Goal: Contribute content: Add original content to the website for others to see

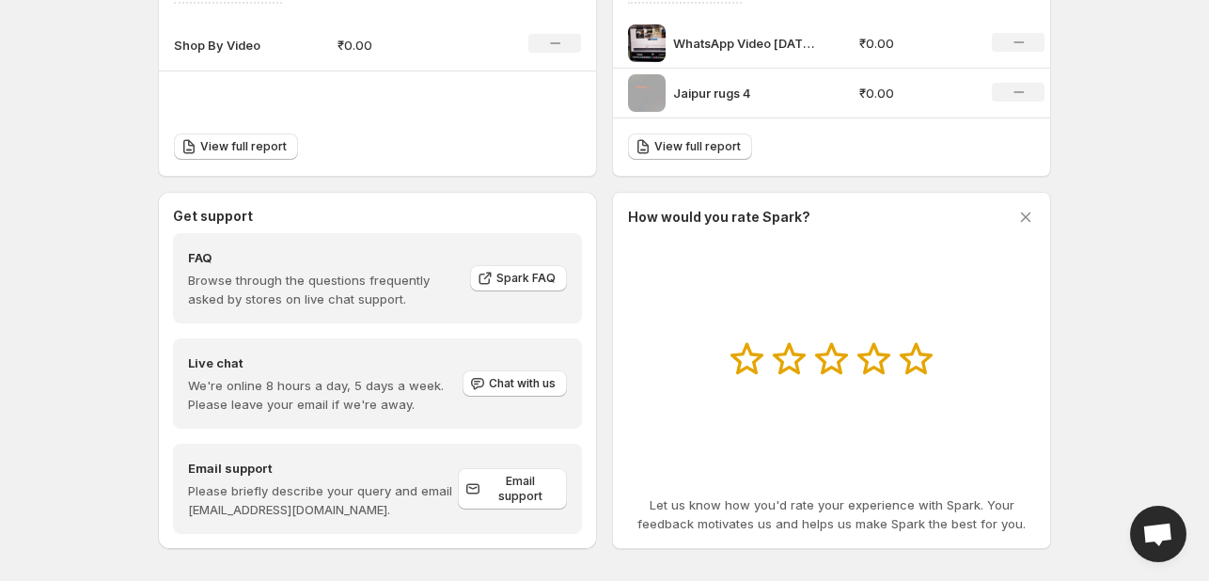
scroll to position [709, 0]
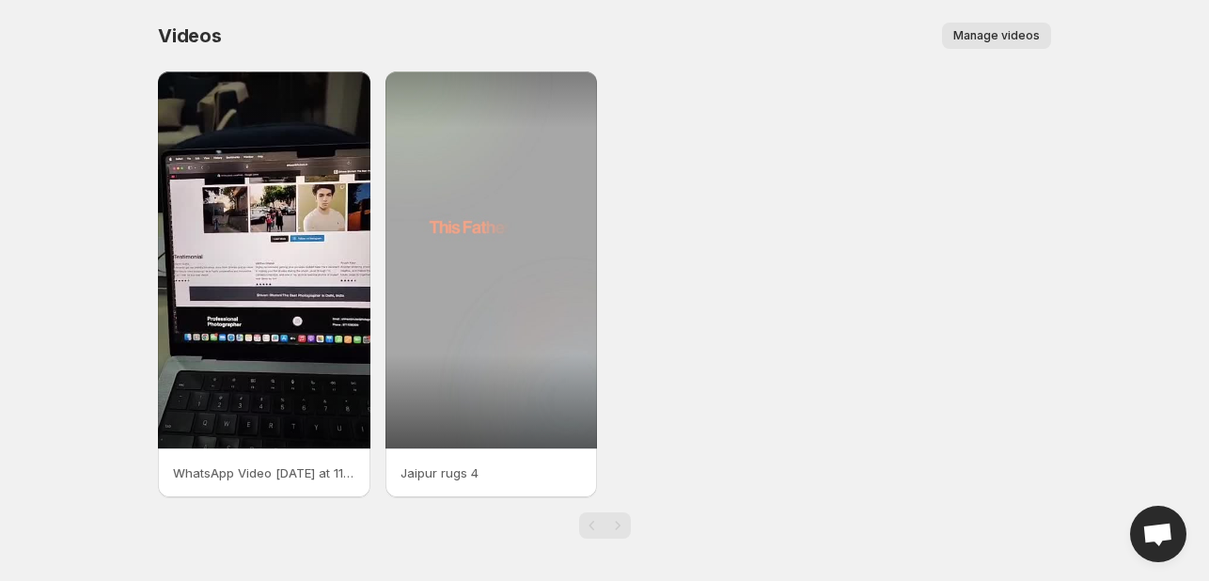
click at [992, 30] on span "Manage videos" at bounding box center [996, 35] width 86 height 15
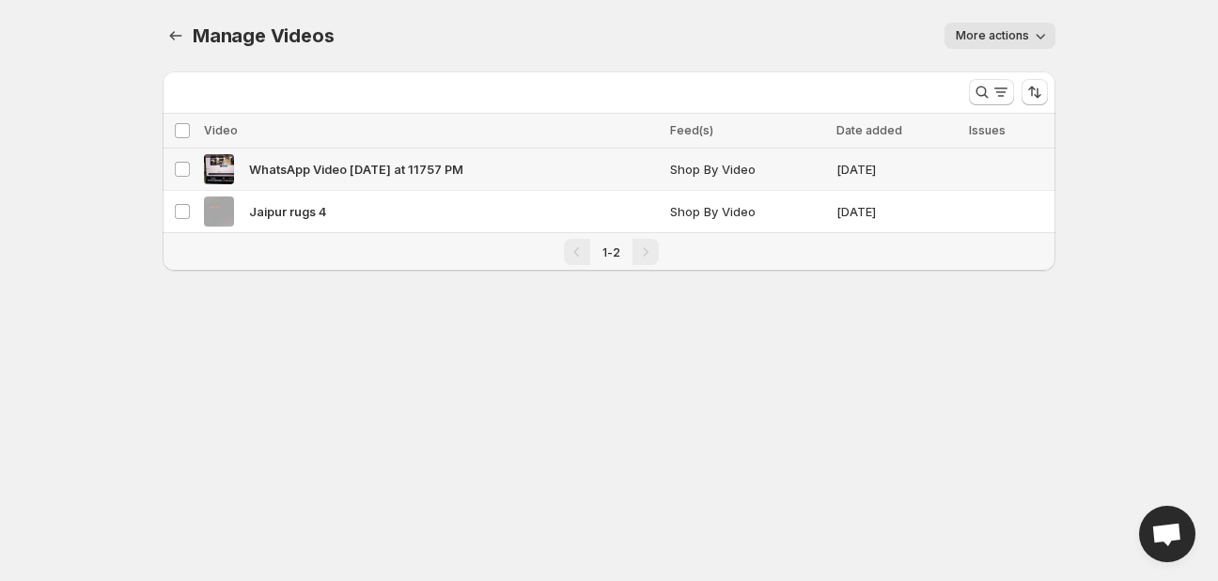
click at [192, 169] on td "Select video" at bounding box center [181, 169] width 36 height 42
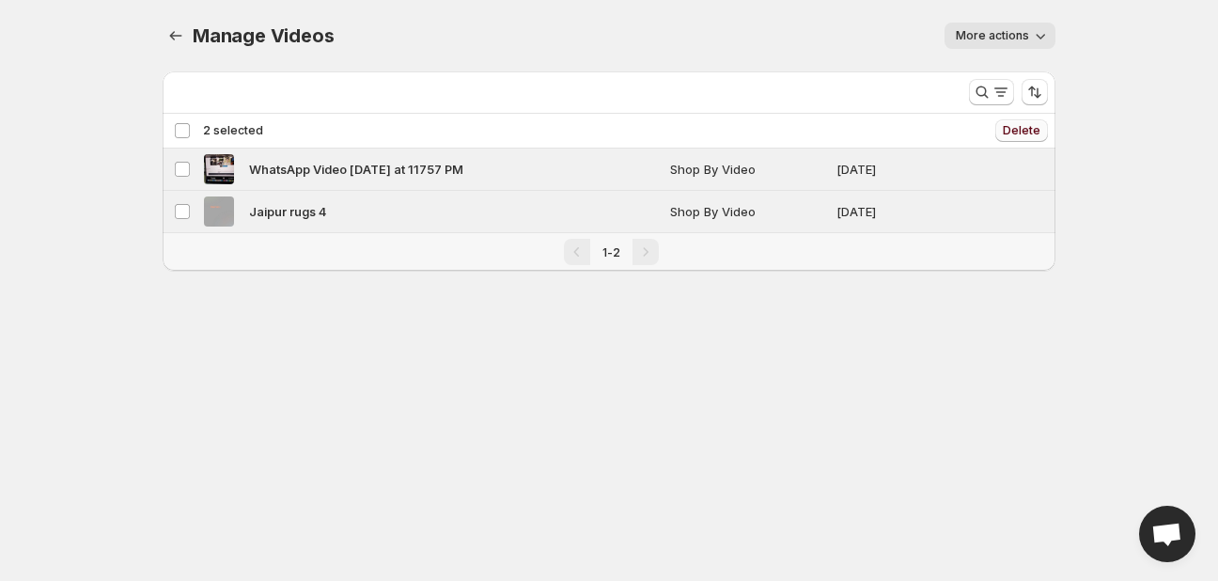
click at [1005, 129] on span "Delete" at bounding box center [1022, 130] width 38 height 15
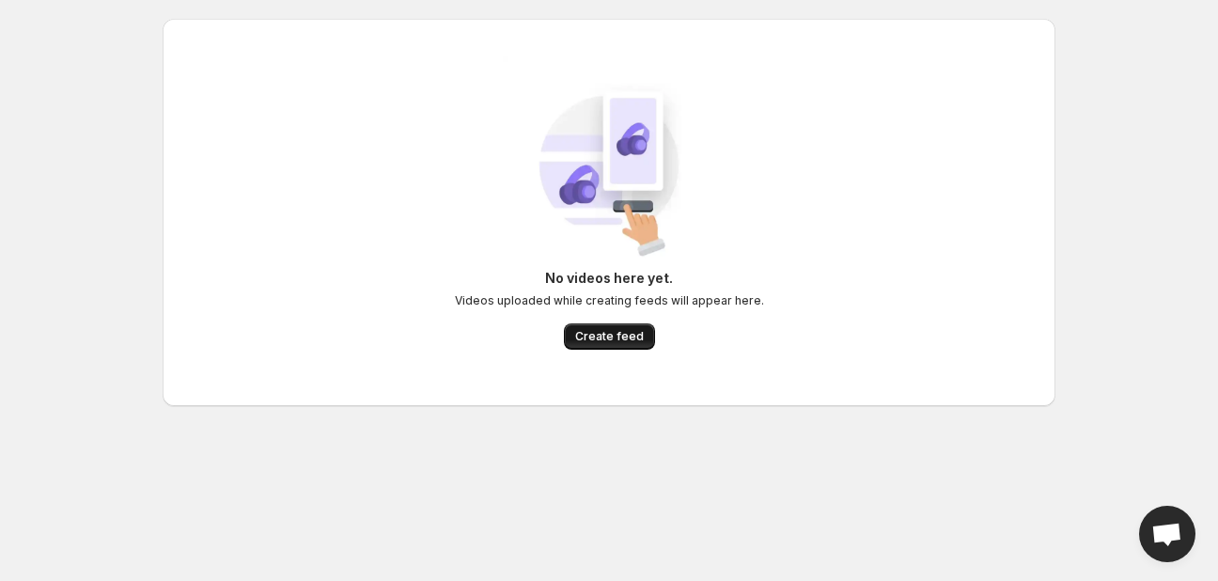
click at [620, 336] on span "Create feed" at bounding box center [609, 336] width 69 height 15
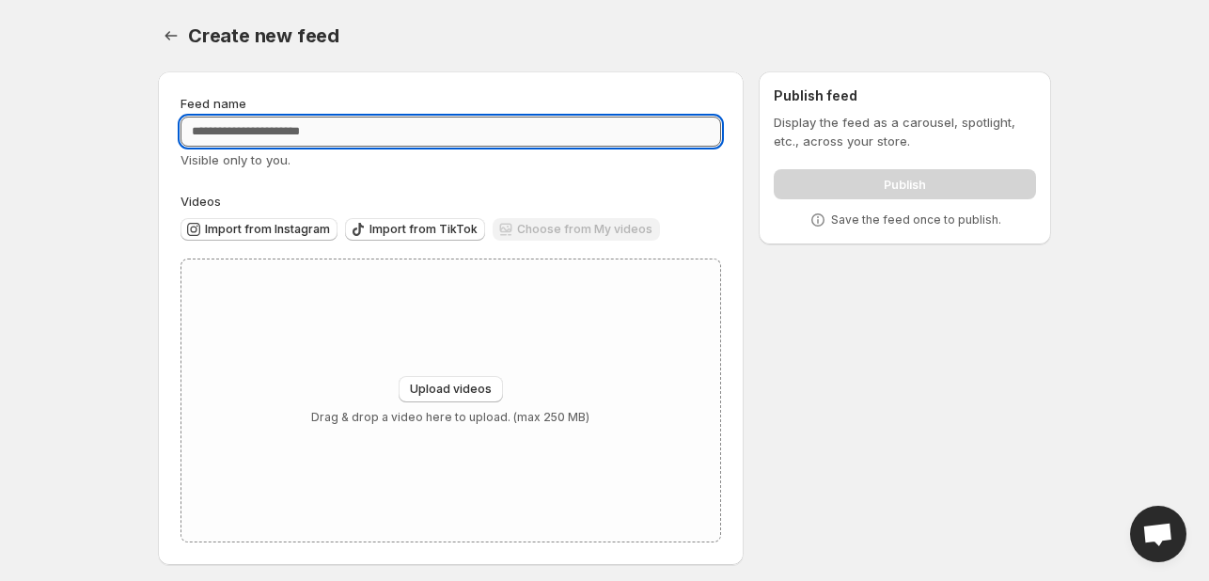
click at [353, 124] on input "Feed name" at bounding box center [450, 132] width 540 height 30
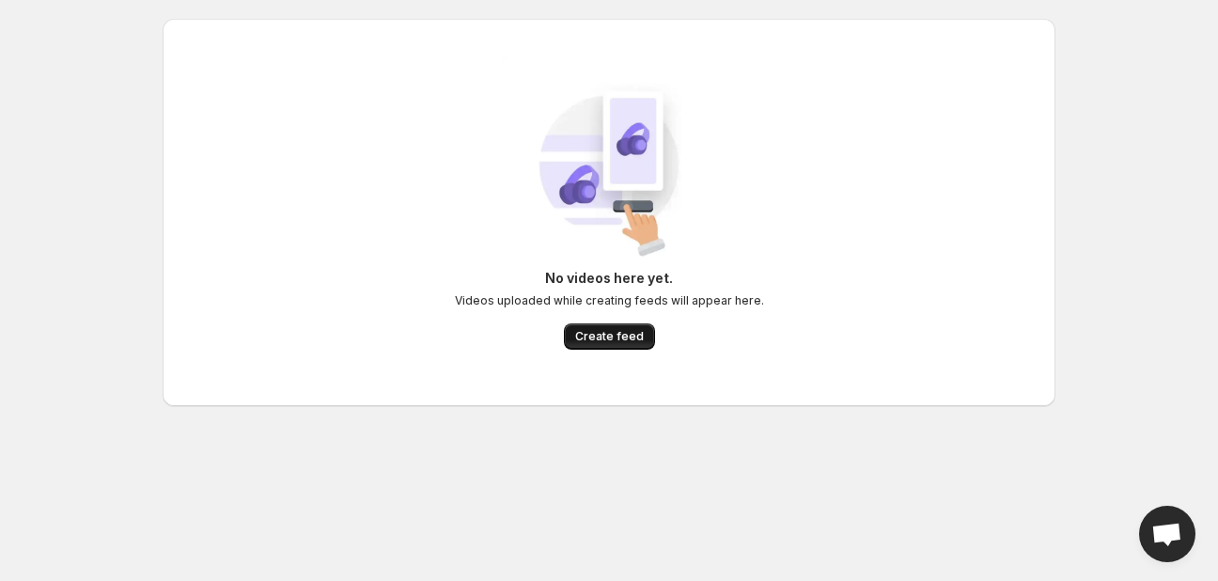
click at [613, 332] on span "Create feed" at bounding box center [609, 336] width 69 height 15
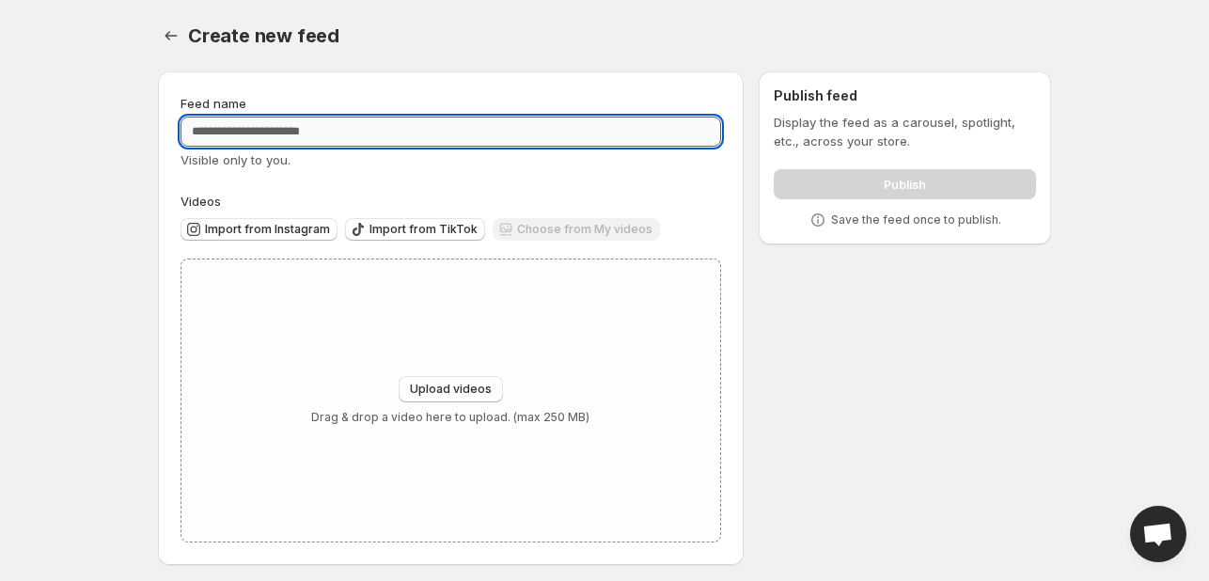
click at [400, 133] on input "Feed name" at bounding box center [450, 132] width 540 height 30
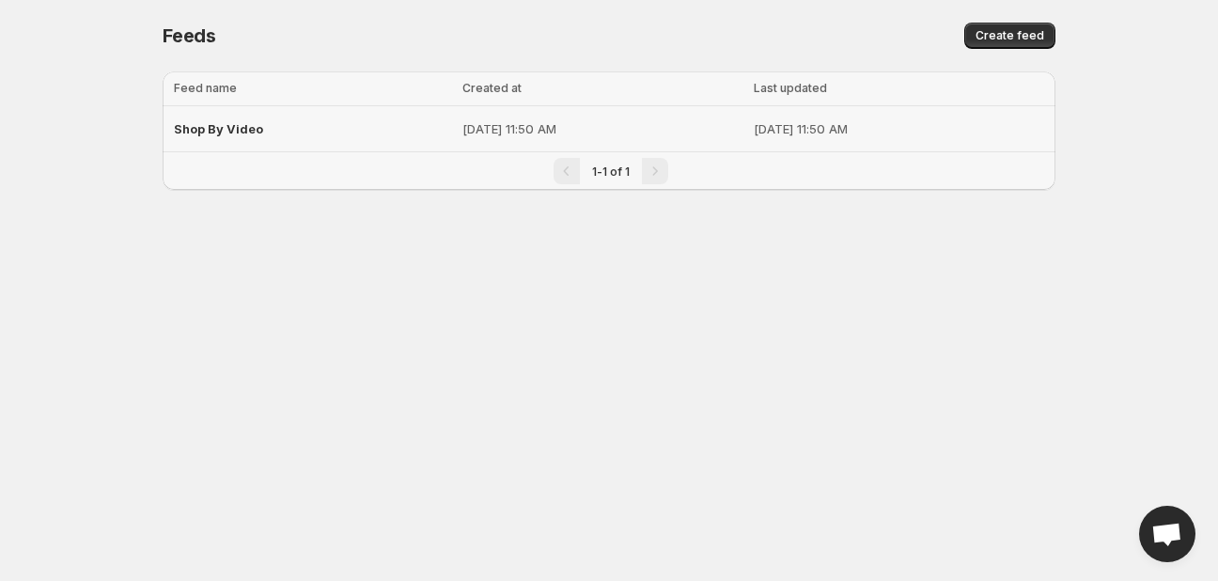
click at [207, 130] on span "Shop By Video" at bounding box center [218, 128] width 89 height 15
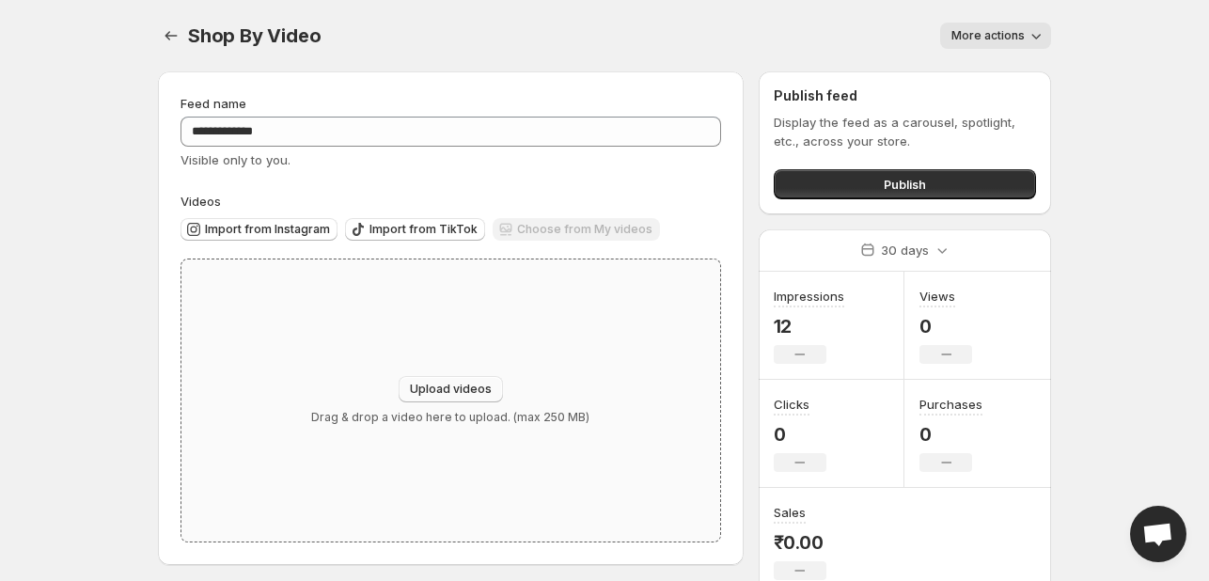
click at [443, 396] on span "Upload videos" at bounding box center [451, 389] width 82 height 15
type input "**********"
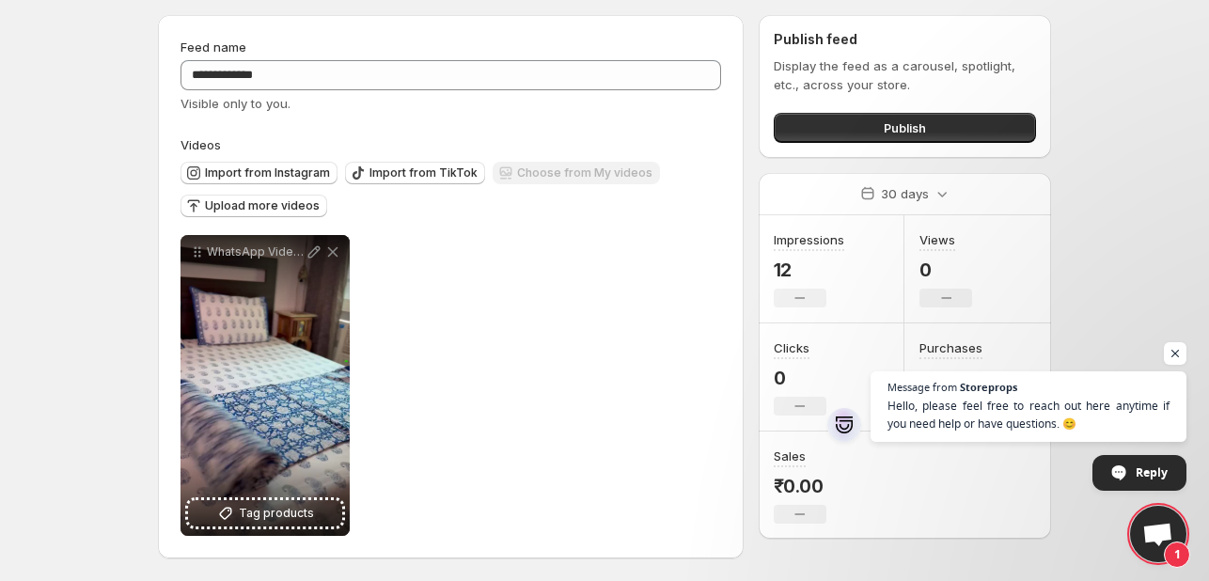
scroll to position [57, 0]
click at [285, 201] on span "Upload more videos" at bounding box center [262, 205] width 115 height 15
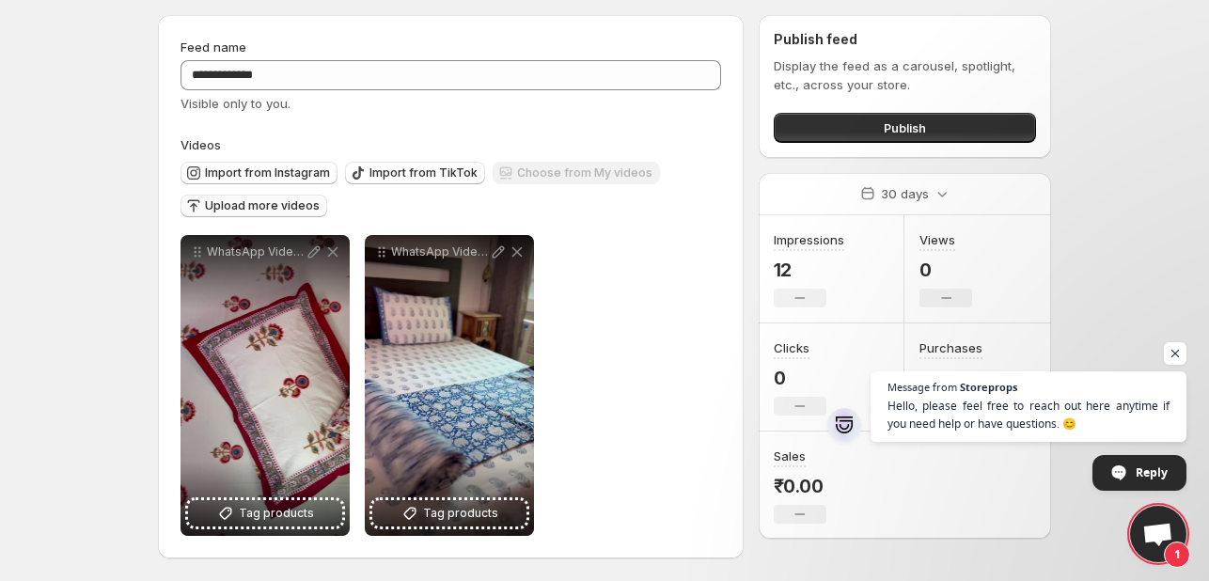
click at [252, 204] on span "Upload more videos" at bounding box center [262, 205] width 115 height 15
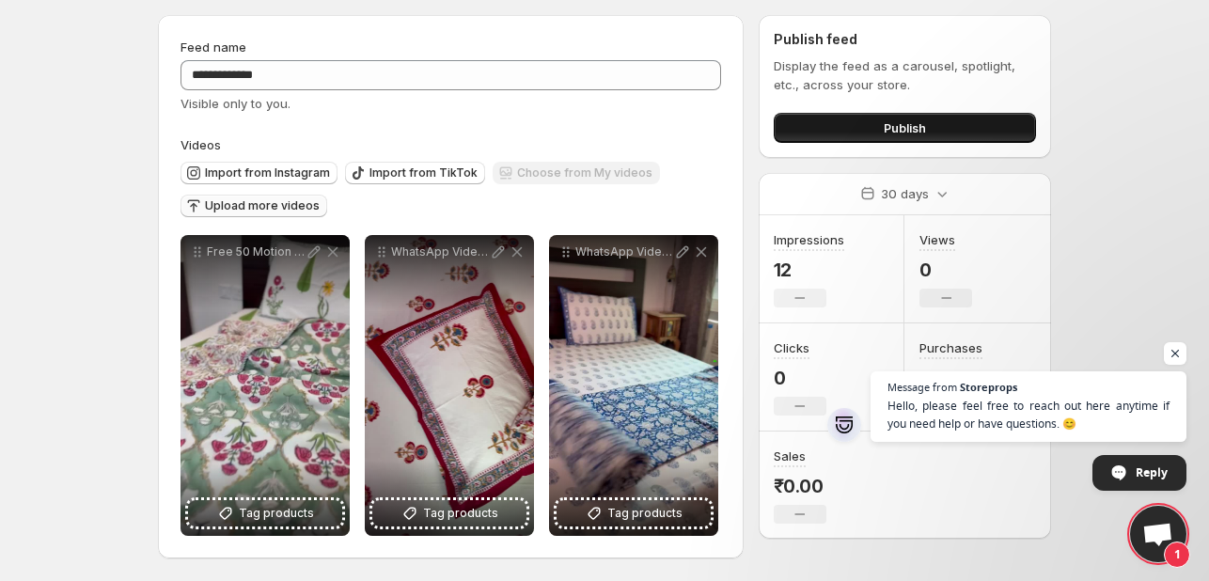
click at [860, 136] on button "Publish" at bounding box center [904, 128] width 262 height 30
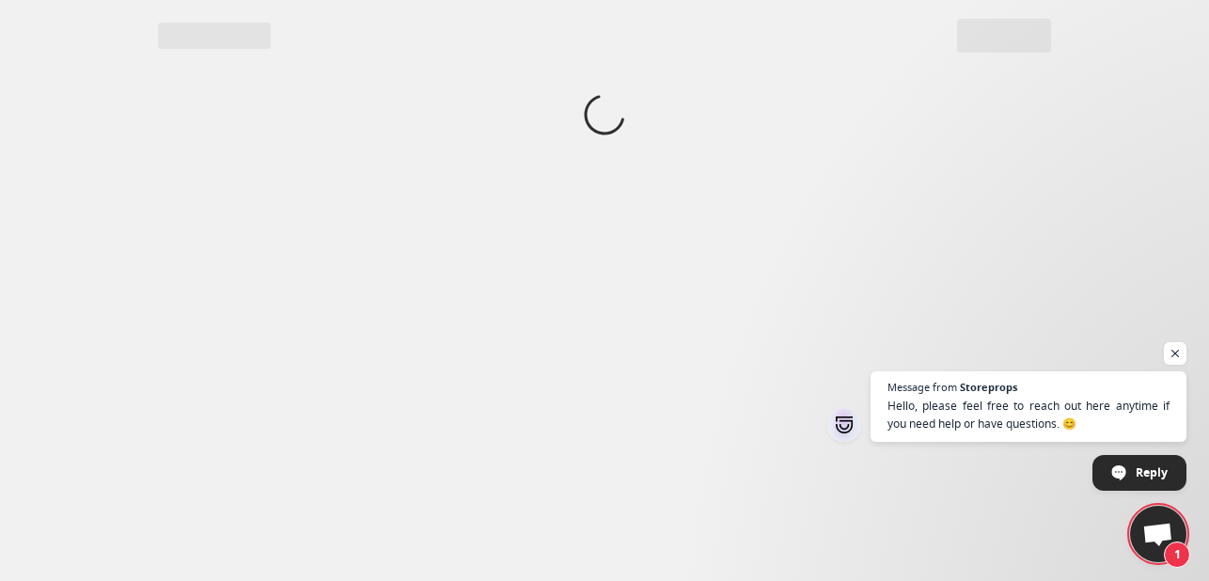
scroll to position [0, 0]
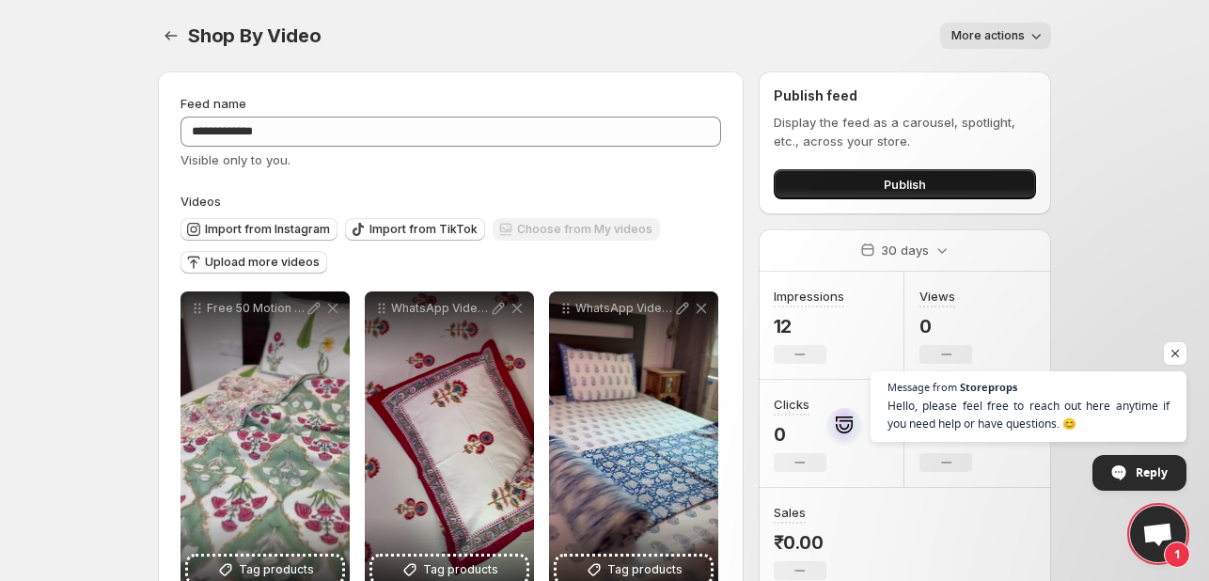
click at [835, 170] on button "Publish" at bounding box center [904, 184] width 262 height 30
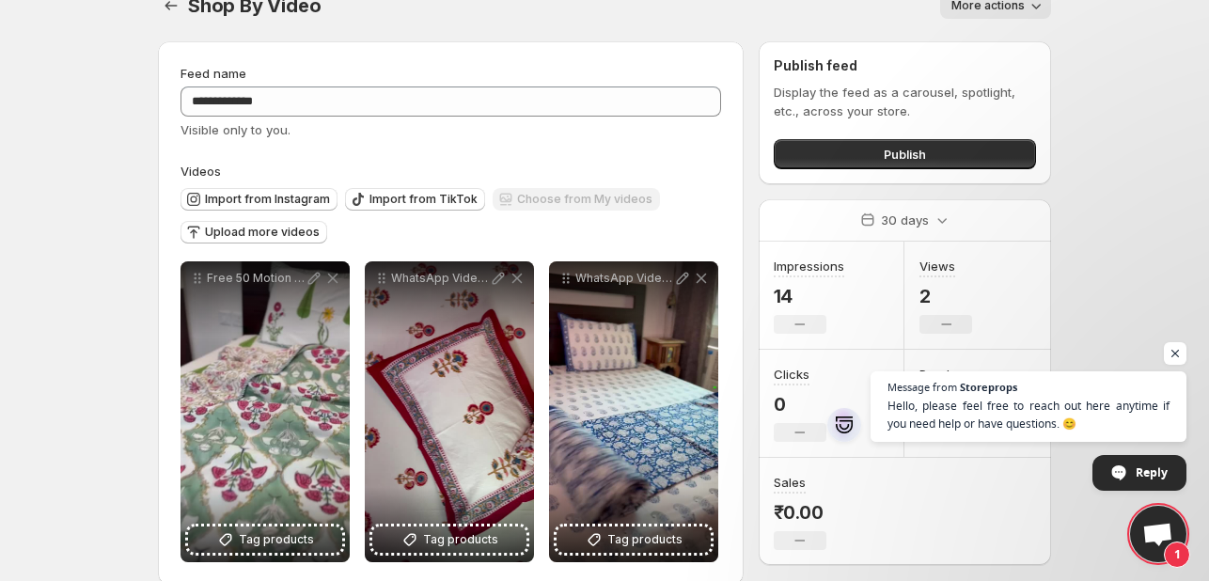
scroll to position [57, 0]
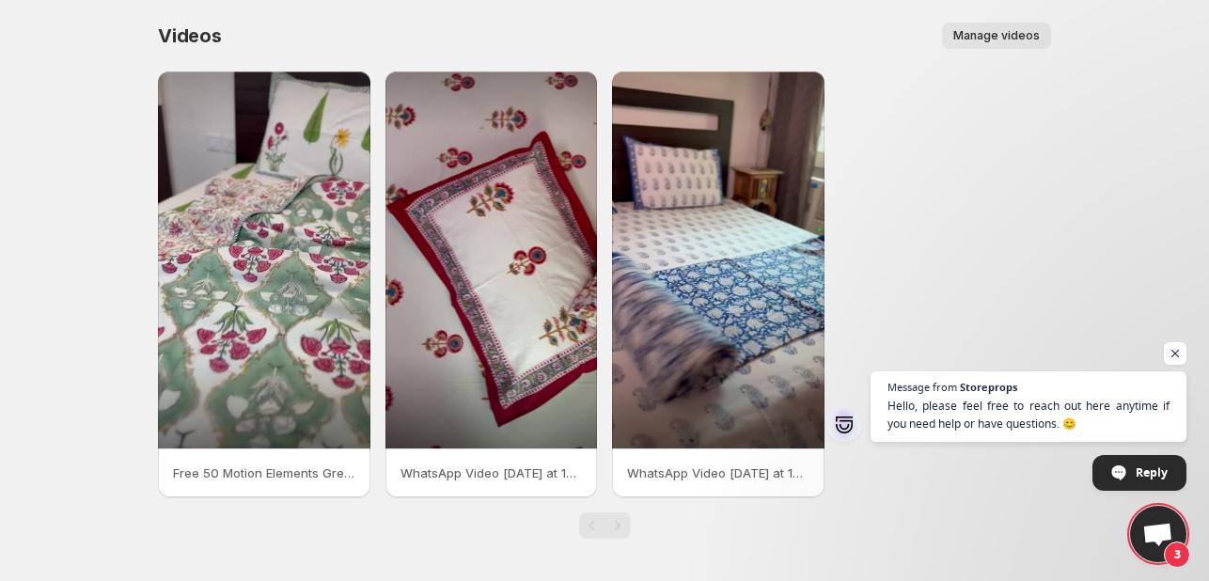
click at [972, 36] on span "Manage videos" at bounding box center [996, 35] width 86 height 15
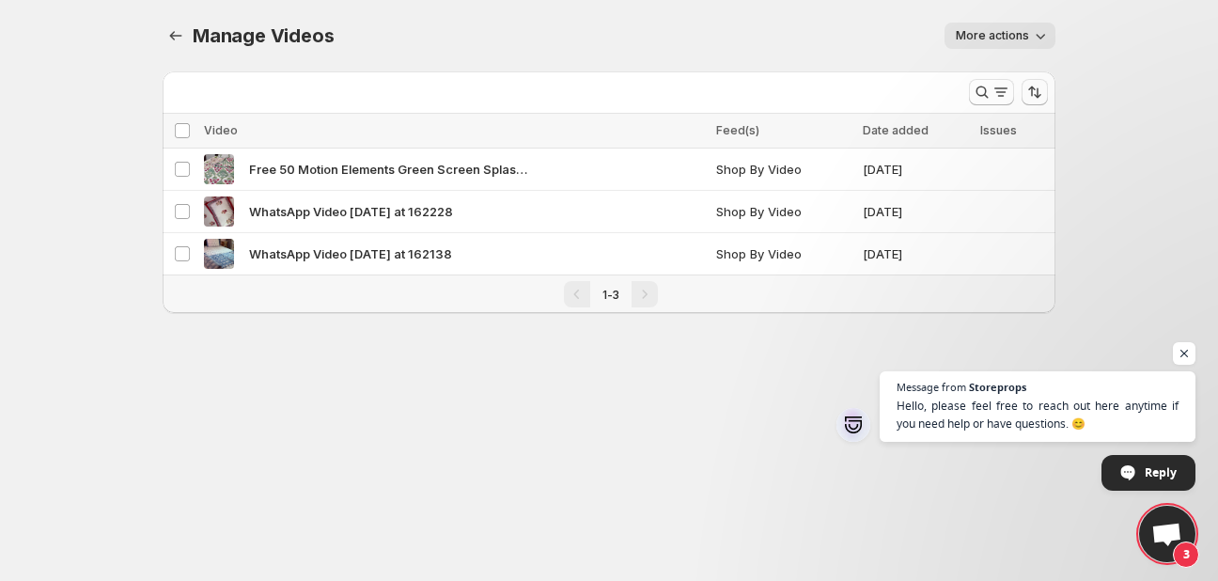
click at [1004, 42] on span "More actions" at bounding box center [992, 35] width 73 height 15
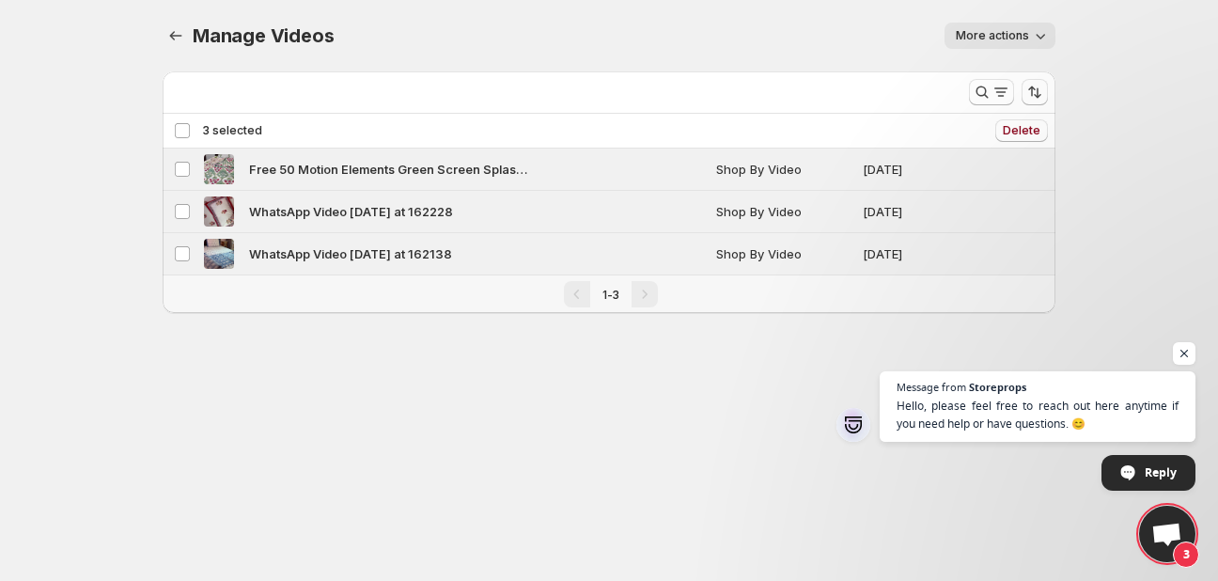
click at [336, 416] on body "Home Feeds Videos Subscription Settings Manage Videos. This page is ready Manag…" at bounding box center [609, 290] width 1218 height 581
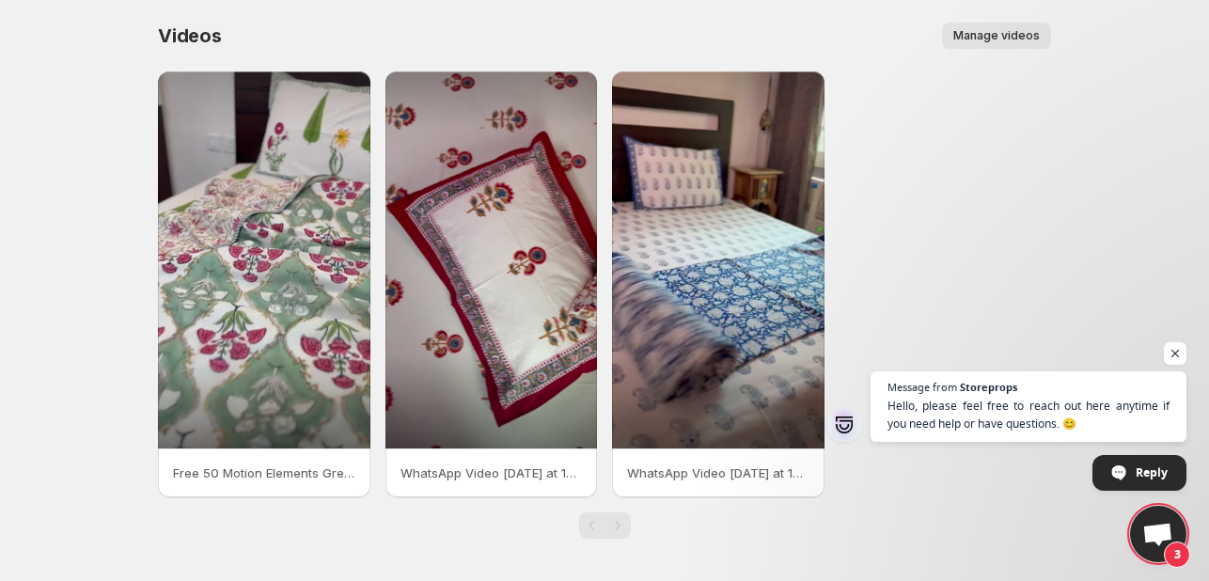
click at [995, 41] on span "Manage videos" at bounding box center [996, 35] width 86 height 15
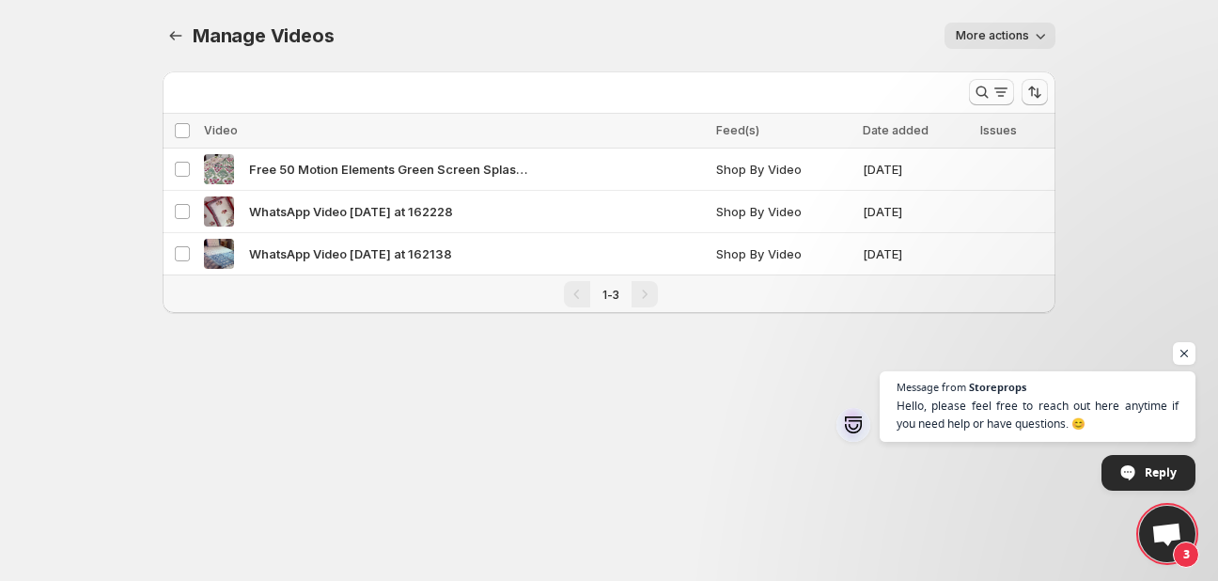
click at [584, 1] on div "Manage Videos. This page is ready Manage Videos More actions More actions More …" at bounding box center [609, 35] width 893 height 71
